Goal: Check status: Check status

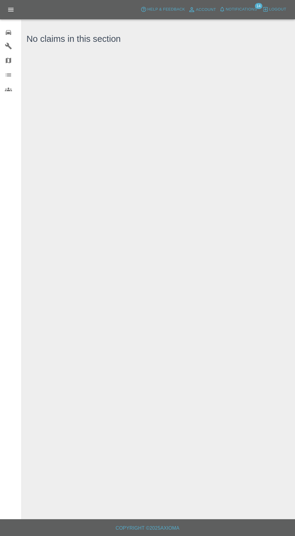
click at [10, 34] on icon at bounding box center [8, 32] width 7 height 7
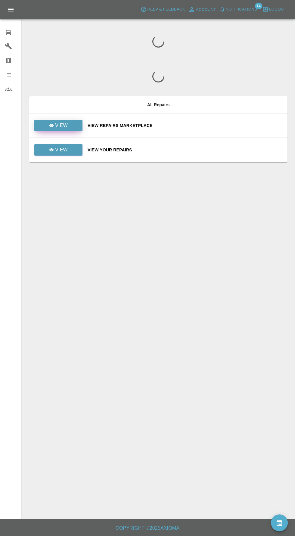
click at [52, 125] on icon at bounding box center [51, 125] width 5 height 3
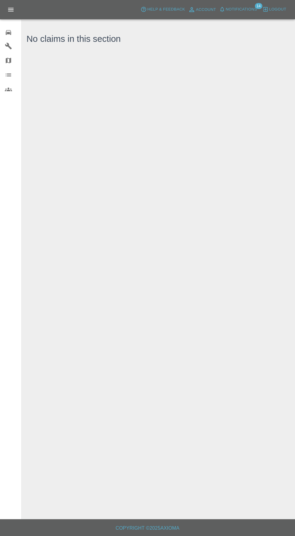
click at [15, 33] on div "0" at bounding box center [13, 31] width 17 height 9
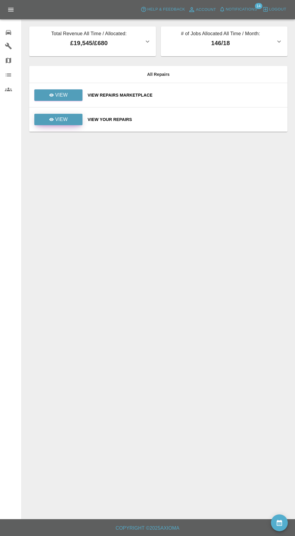
click at [72, 124] on link "View" at bounding box center [58, 119] width 48 height 11
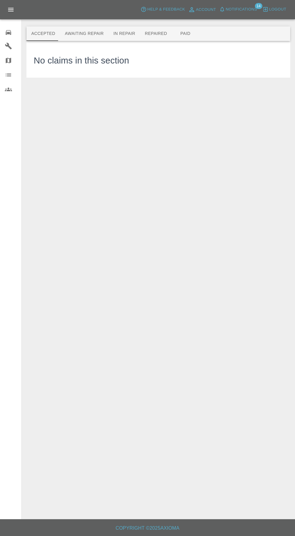
click at [77, 34] on button "Awaiting Repair" at bounding box center [84, 34] width 48 height 14
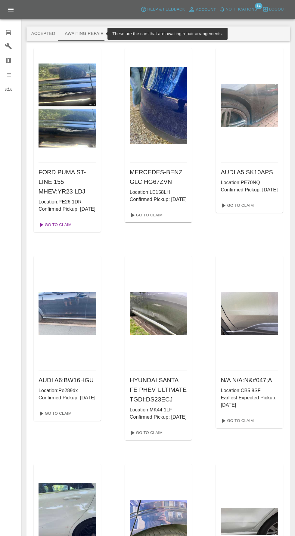
click at [57, 230] on link "Go To Claim" at bounding box center [54, 225] width 37 height 10
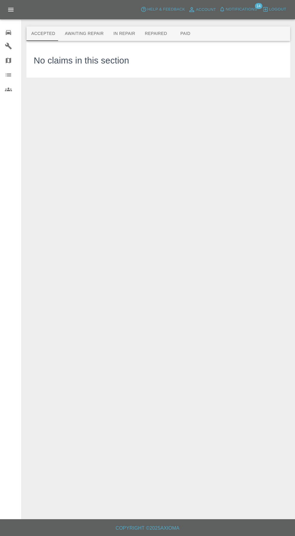
click at [76, 34] on button "Awaiting Repair" at bounding box center [84, 34] width 48 height 14
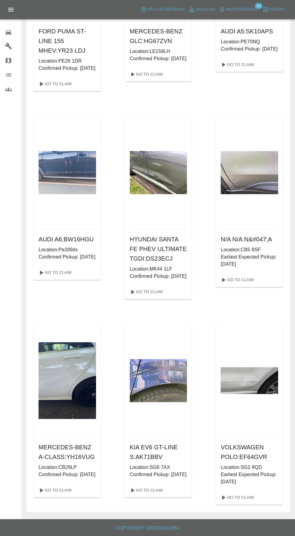
scroll to position [150, 0]
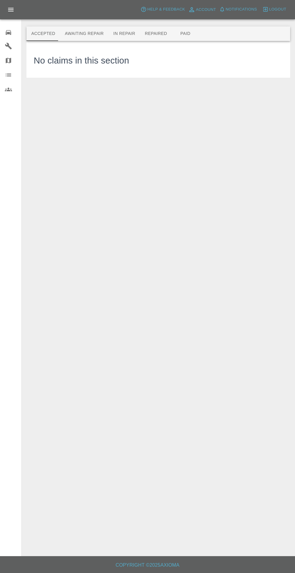
scroll to position [43, 0]
